Goal: Information Seeking & Learning: Learn about a topic

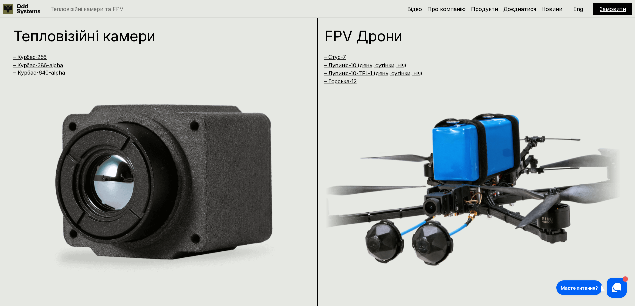
scroll to position [600, 0]
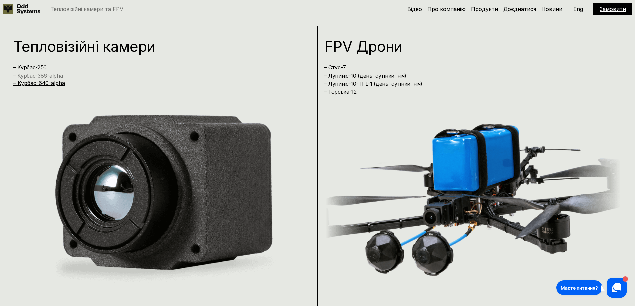
click at [45, 76] on link "– Курбас-386-alpha" at bounding box center [37, 75] width 49 height 7
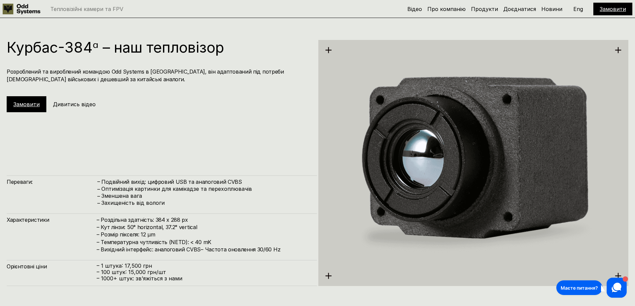
scroll to position [600, 0]
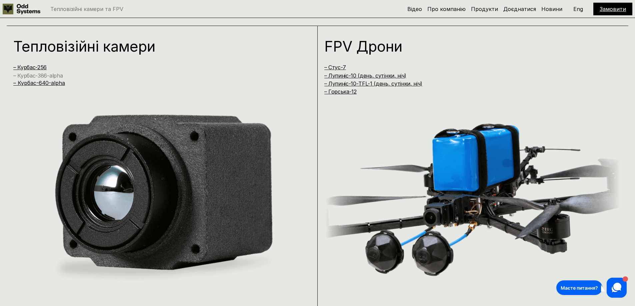
click at [53, 78] on link "– Курбас-386-alpha" at bounding box center [37, 75] width 49 height 7
click at [54, 82] on link "– Курбас-640-alpha" at bounding box center [39, 83] width 52 height 7
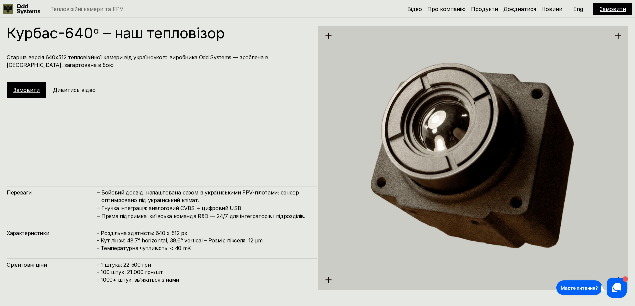
scroll to position [1530, 0]
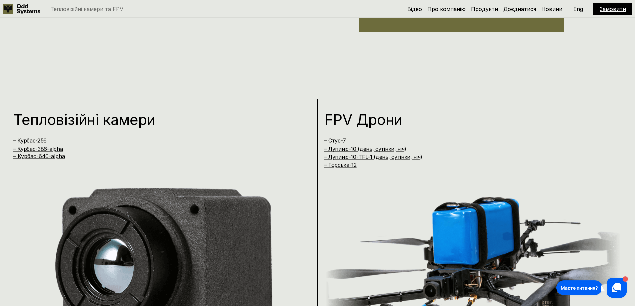
scroll to position [466, 0]
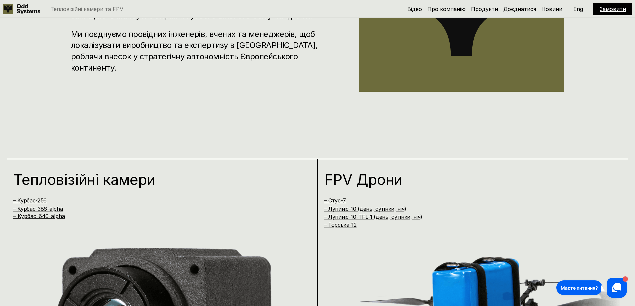
drag, startPoint x: 493, startPoint y: 11, endPoint x: 488, endPoint y: 14, distance: 5.7
click at [493, 11] on link "Продукти" at bounding box center [484, 9] width 27 height 7
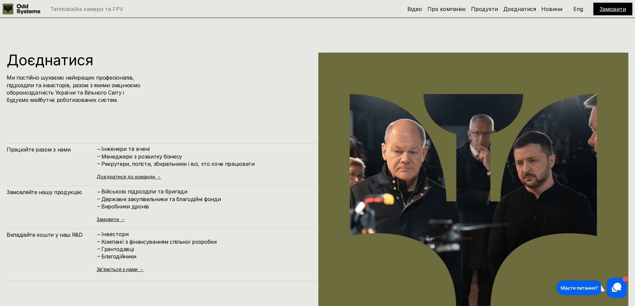
scroll to position [3077, 0]
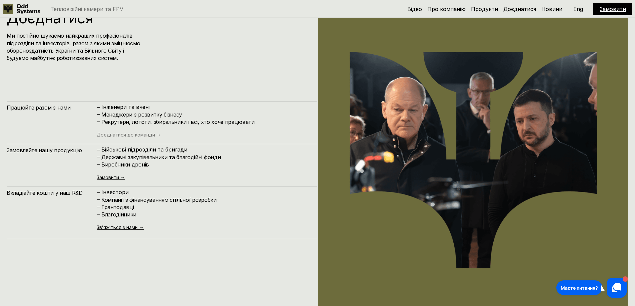
click at [127, 132] on link "Доєднатися до команди →" at bounding box center [129, 135] width 64 height 6
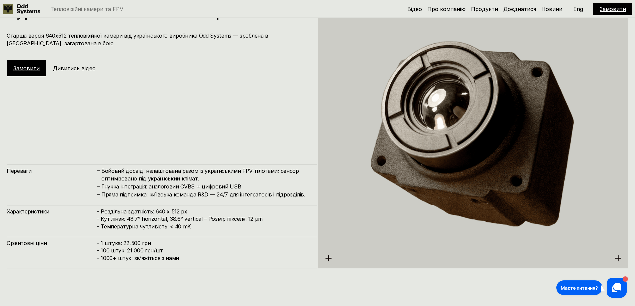
scroll to position [1568, 0]
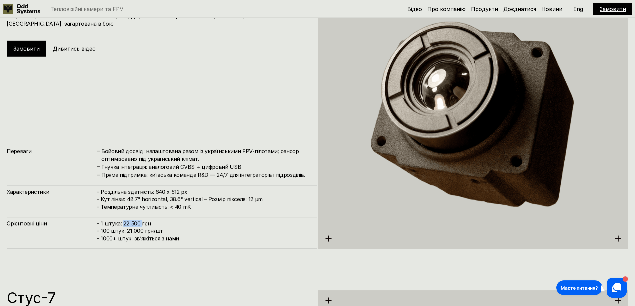
drag, startPoint x: 122, startPoint y: 222, endPoint x: 141, endPoint y: 222, distance: 18.3
click at [141, 222] on h4 "– 1 штука: 22,500 грн – 100 штук: 21,000 грн/шт – ⁠1000+ штук: звʼяжіться з нами" at bounding box center [204, 231] width 214 height 22
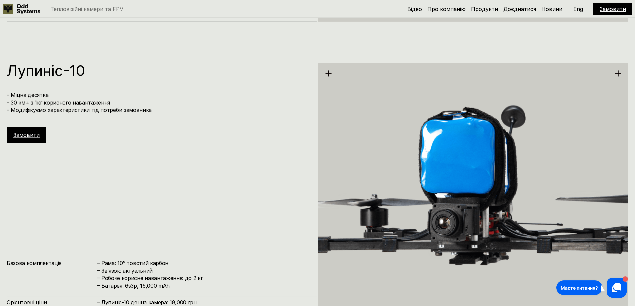
scroll to position [2201, 0]
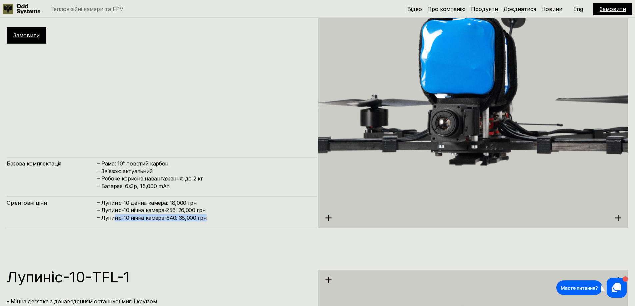
drag, startPoint x: 114, startPoint y: 221, endPoint x: 216, endPoint y: 226, distance: 102.1
click at [224, 224] on div "Орієнтовні ціни – [PERSON_NAME]-10 денна камера: 18,000 грн – [PERSON_NAME]-10 …" at bounding box center [162, 213] width 310 height 32
drag, startPoint x: 101, startPoint y: 219, endPoint x: 215, endPoint y: 223, distance: 114.0
click at [215, 223] on div "Орієнтовні ціни – [PERSON_NAME]-10 денна камера: 18,000 грн – [PERSON_NAME]-10 …" at bounding box center [162, 213] width 310 height 32
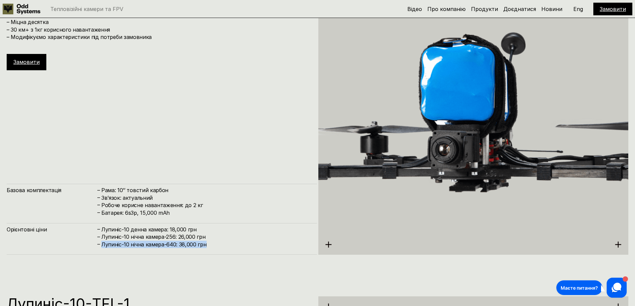
scroll to position [2101, 0]
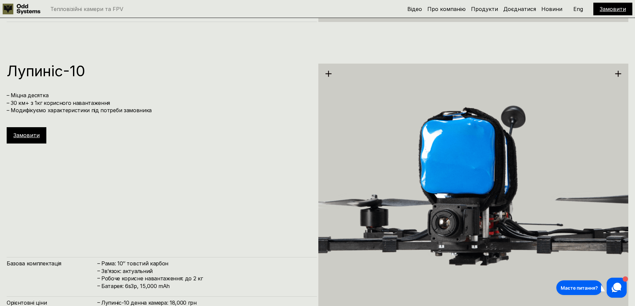
click at [8, 63] on div "[PERSON_NAME]-10 – Міцна десятка – 30 км+ з 1кг корисного навантаження – Модифі…" at bounding box center [317, 195] width 635 height 306
drag, startPoint x: 8, startPoint y: 63, endPoint x: 94, endPoint y: 77, distance: 86.6
click at [94, 77] on div "[PERSON_NAME]-10 – Міцна десятка – 30 км+ з 1кг корисного навантаження – Модифі…" at bounding box center [317, 195] width 635 height 306
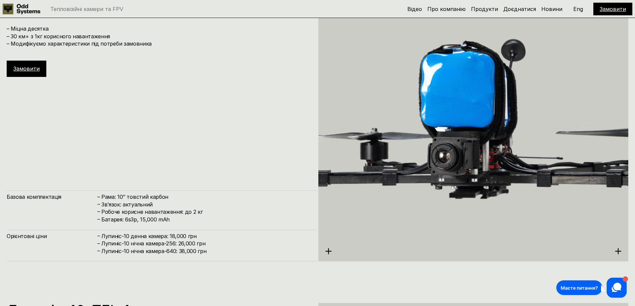
scroll to position [2134, 0]
